Goal: Navigation & Orientation: Find specific page/section

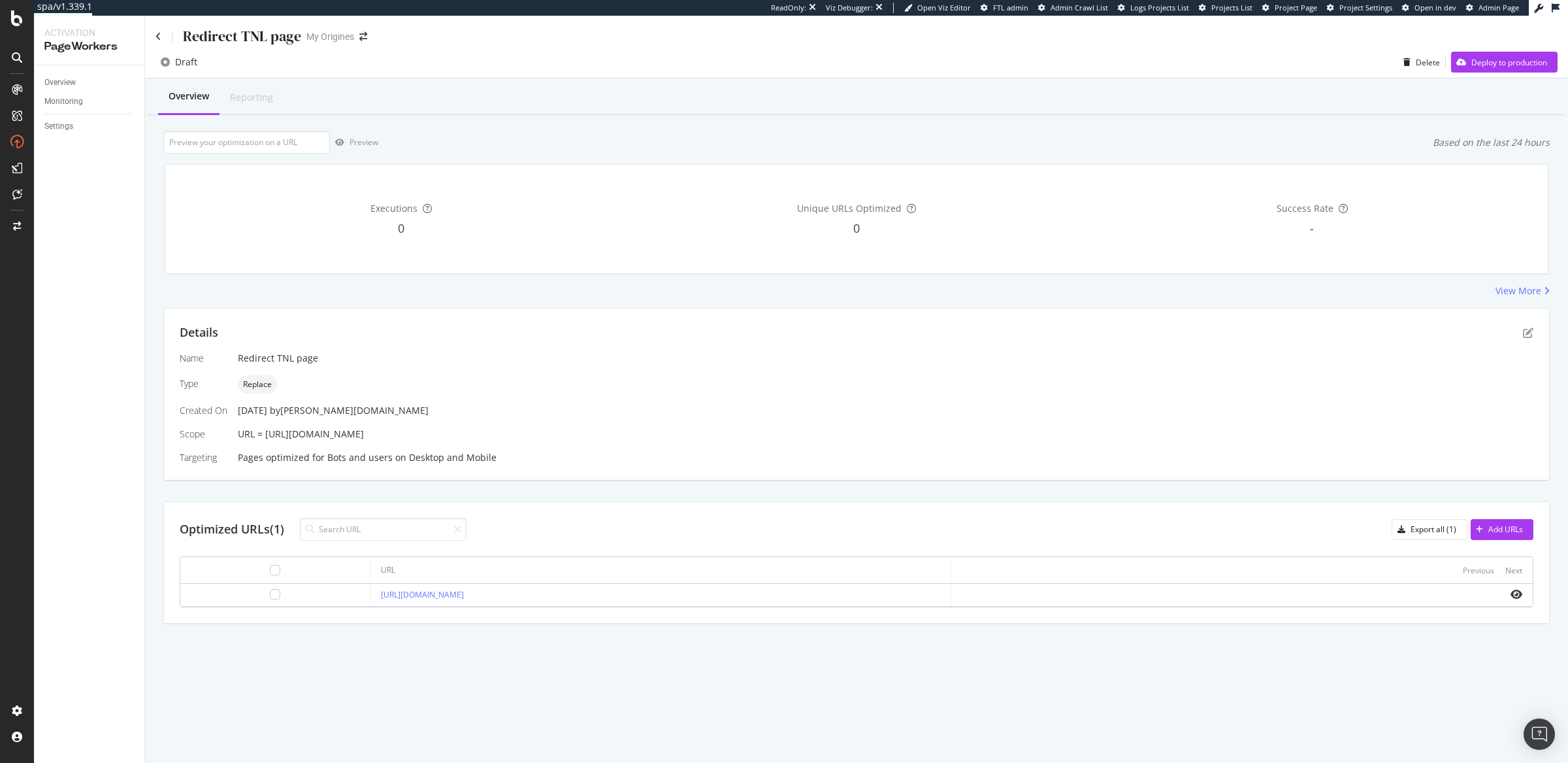
click at [1519, 334] on div "Details" at bounding box center [856, 333] width 1354 height 17
click at [1523, 334] on icon "pen-to-square" at bounding box center [1528, 333] width 11 height 11
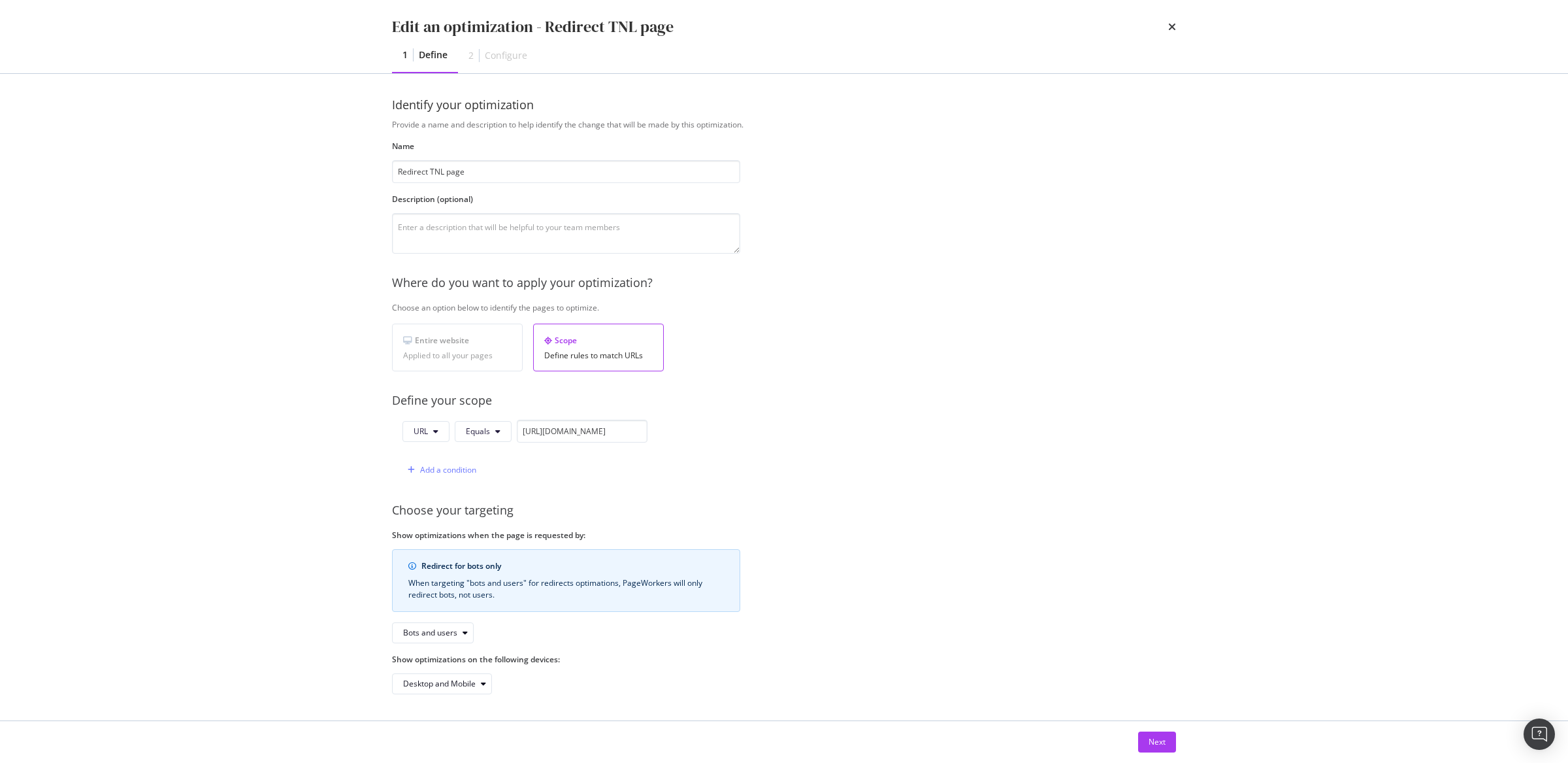
scroll to position [4, 0]
click at [1143, 733] on button "Next" at bounding box center [1157, 742] width 38 height 21
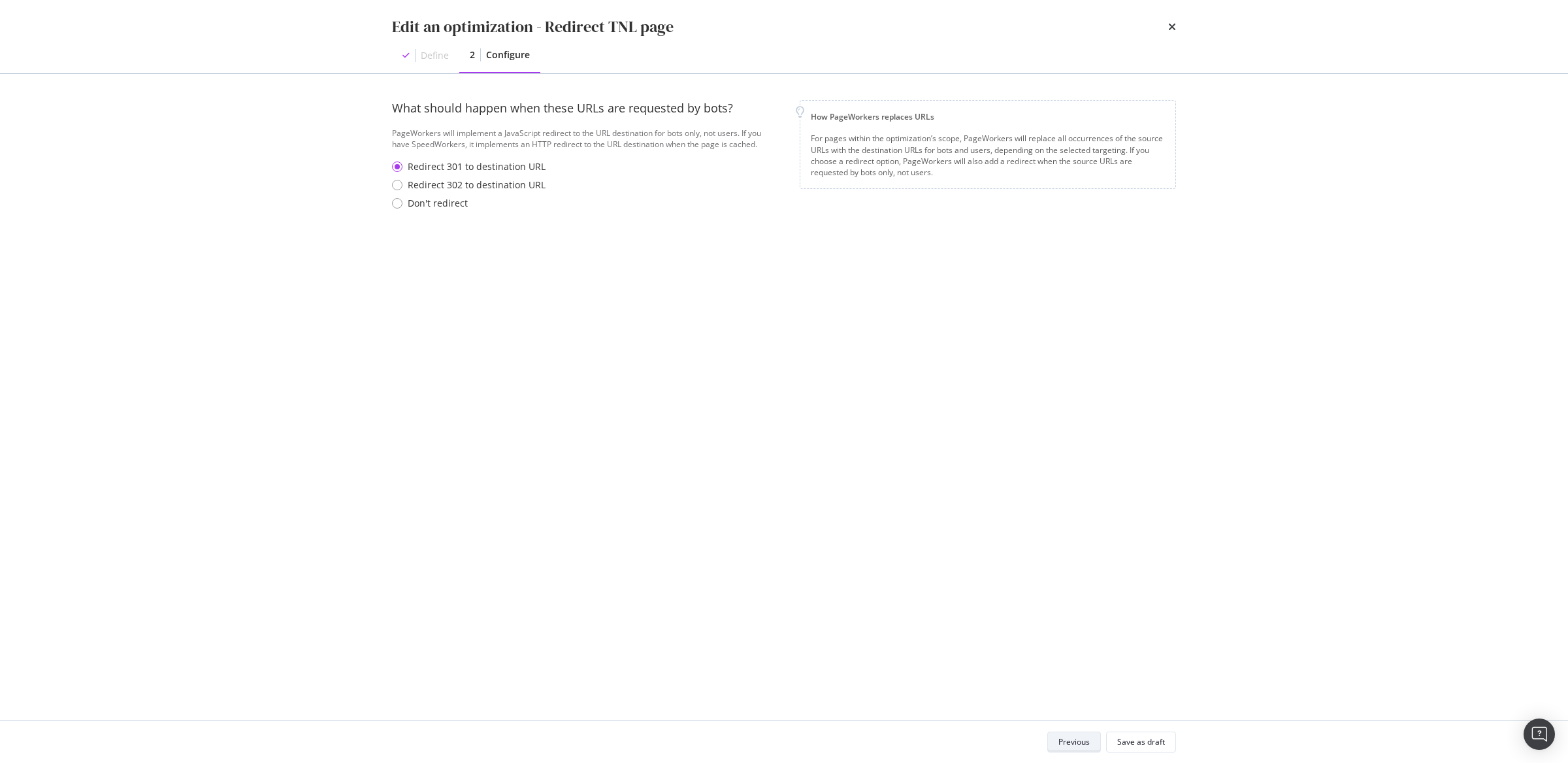
click at [1063, 746] on div "Previous" at bounding box center [1073, 741] width 31 height 11
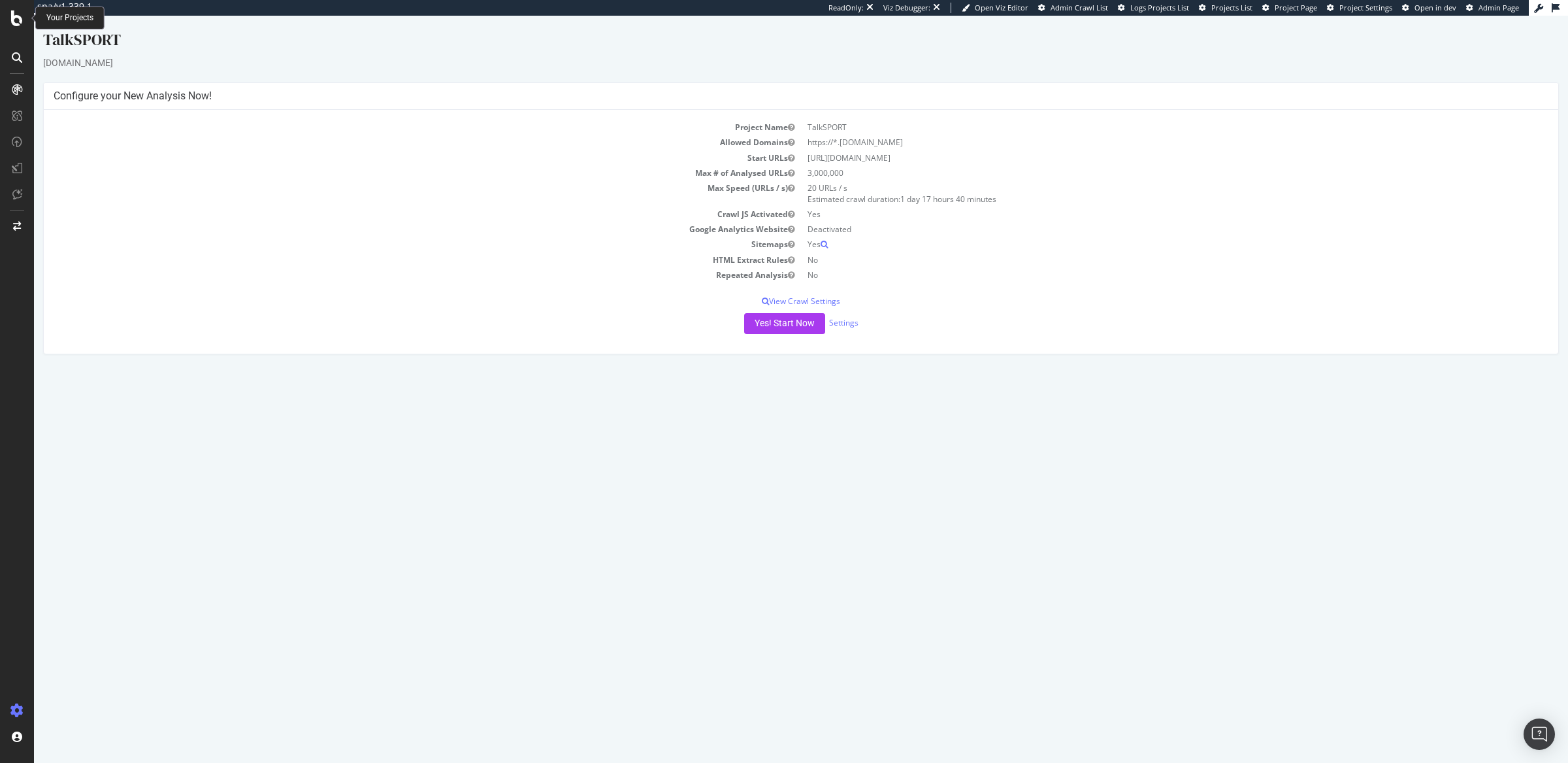
click at [17, 7] on div at bounding box center [17, 381] width 34 height 763
click at [17, 11] on icon at bounding box center [17, 19] width 12 height 16
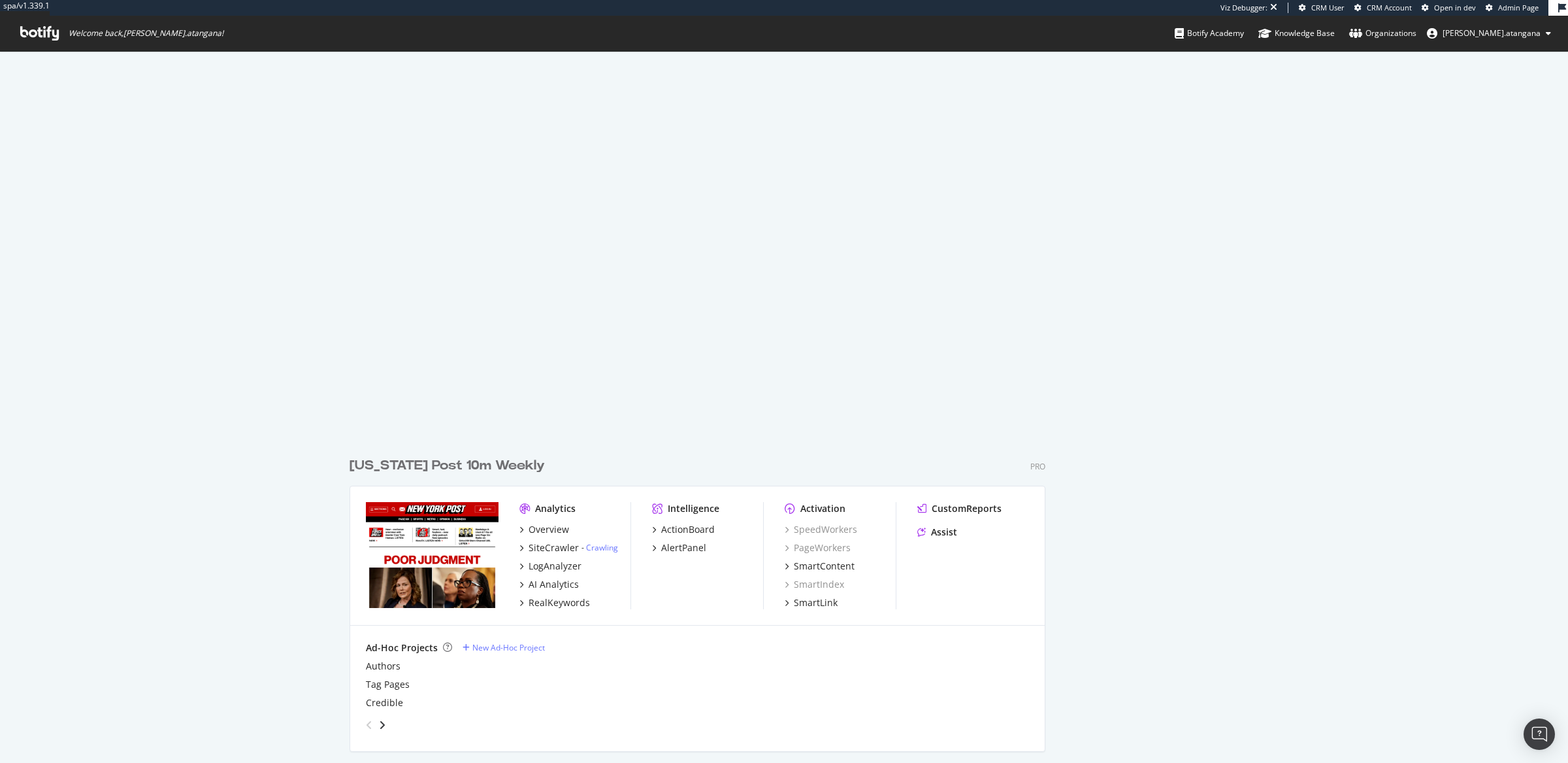
scroll to position [5068, 0]
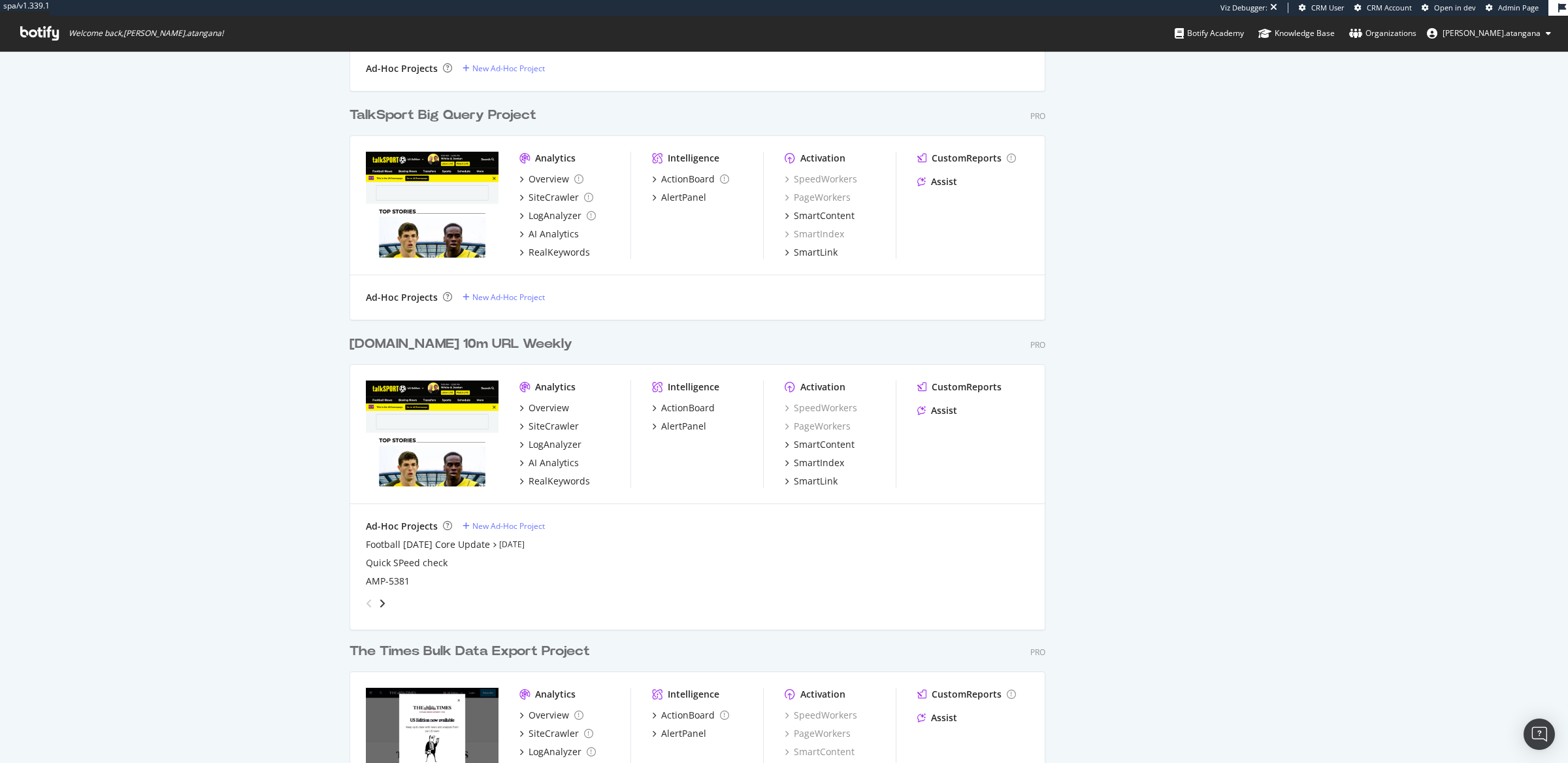
click at [1009, 335] on div "talksport.com 10m URL Weekly Pro" at bounding box center [698, 344] width 696 height 19
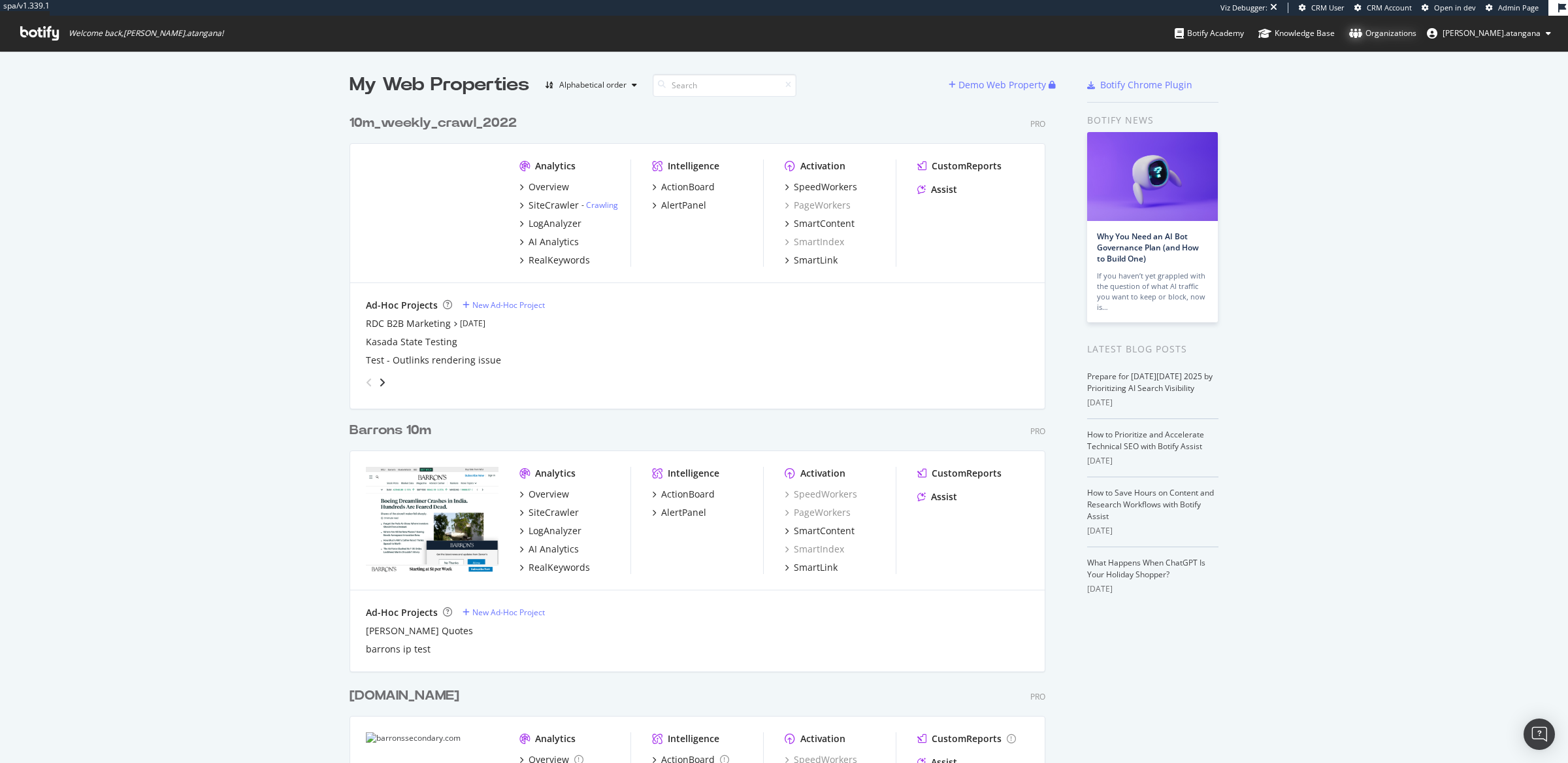
click at [1175, 35] on div "Organizations" at bounding box center [1383, 34] width 67 height 13
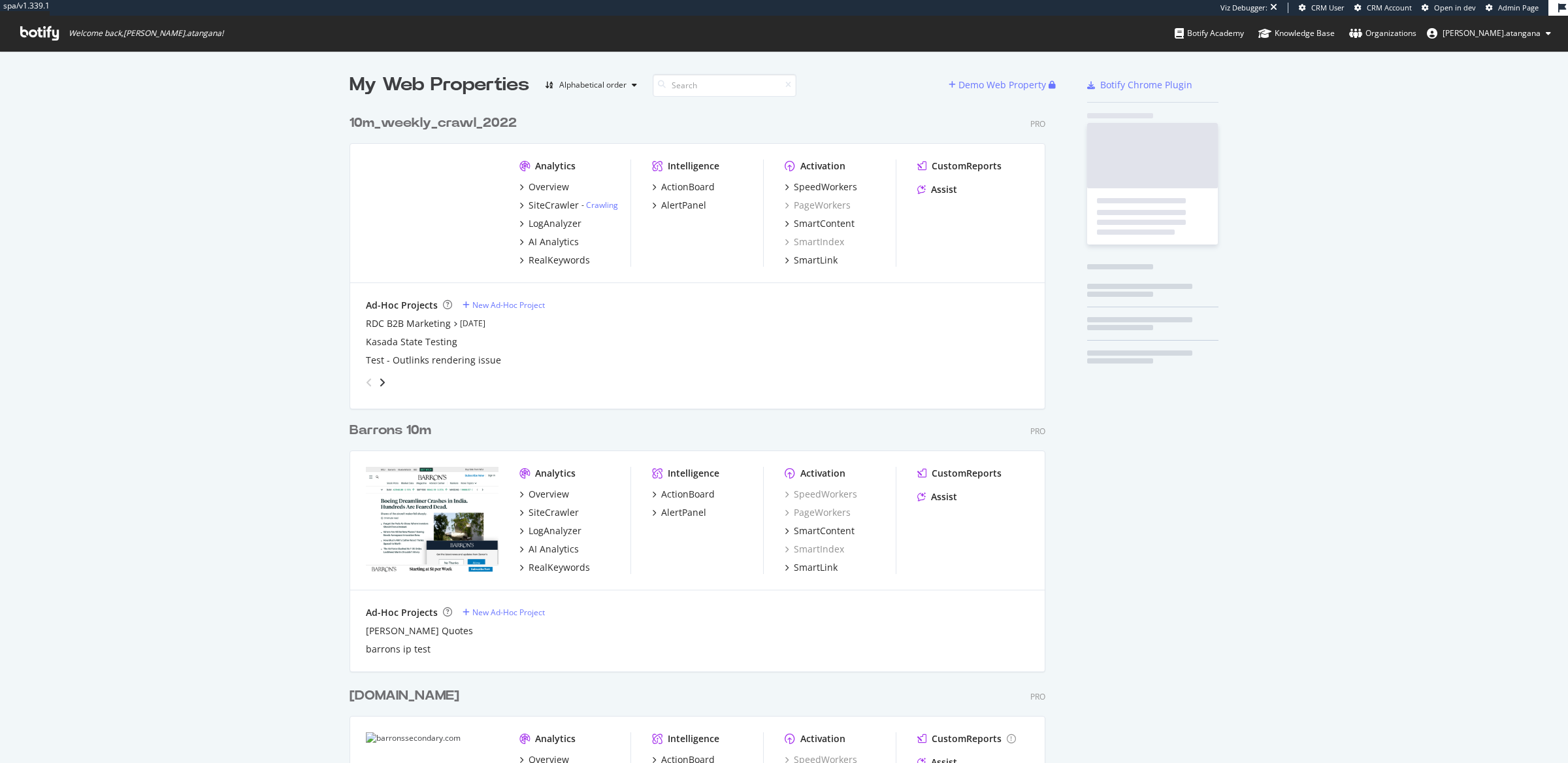
scroll to position [3763, 694]
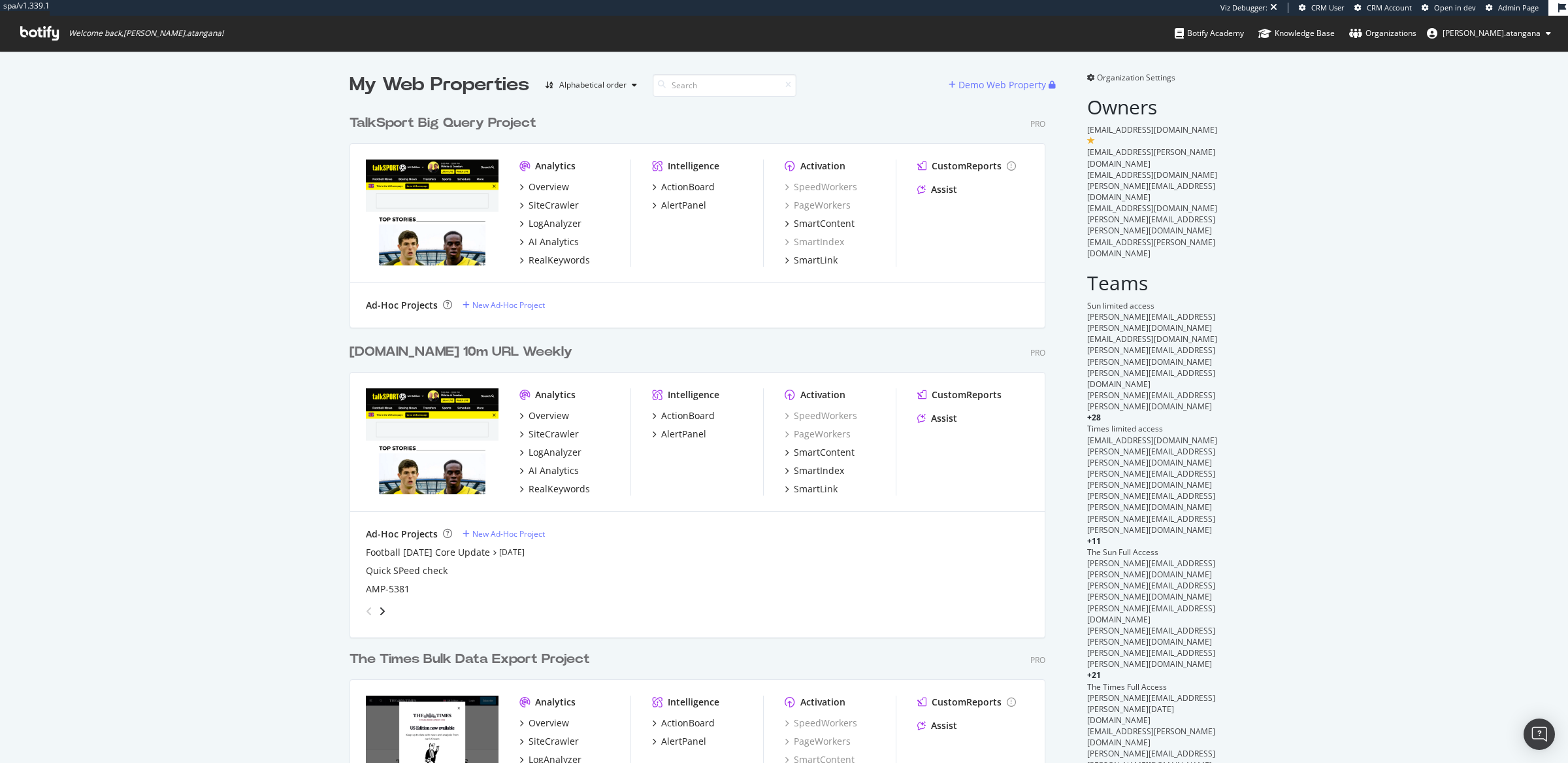
scroll to position [2361, 694]
click at [1124, 81] on span "Organization Settings" at bounding box center [1136, 77] width 79 height 11
